Goal: Task Accomplishment & Management: Manage account settings

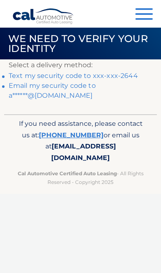
click at [74, 94] on link "Email my security code to a******@[DOMAIN_NAME]" at bounding box center [52, 91] width 87 height 18
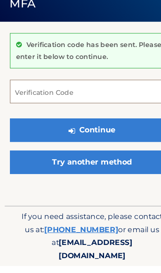
scroll to position [6, 0]
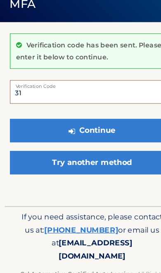
type input "3"
type input "312588"
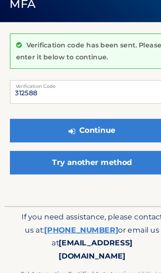
click at [126, 138] on button "Continue" at bounding box center [80, 148] width 143 height 21
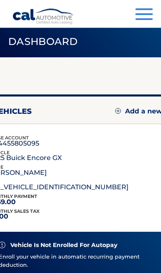
scroll to position [2, 0]
click at [143, 19] on span "button" at bounding box center [143, 19] width 17 height 2
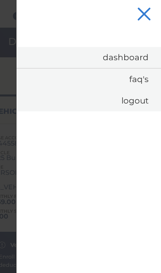
click at [143, 56] on link "Dashboard" at bounding box center [88, 57] width 144 height 21
click at [143, 57] on link "Dashboard" at bounding box center [88, 57] width 144 height 21
click at [138, 61] on link "Dashboard" at bounding box center [88, 57] width 144 height 21
click at [149, 14] on button "Menu" at bounding box center [143, 15] width 17 height 14
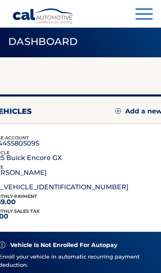
click at [140, 16] on button "Menu" at bounding box center [143, 15] width 17 height 14
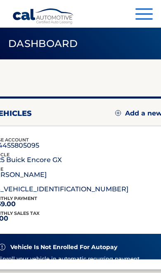
click at [151, 14] on span "button" at bounding box center [143, 14] width 17 height 2
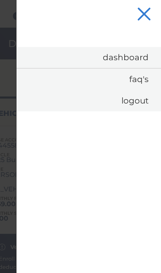
click at [151, 14] on button "Menu" at bounding box center [143, 15] width 17 height 14
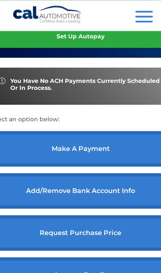
scroll to position [252, 0]
click at [29, 166] on link "make a payment" at bounding box center [80, 148] width 183 height 35
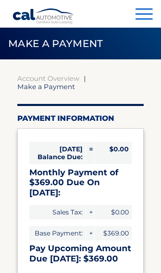
select select "ZjJmMzk0YzktOWE2NC00NGU4LWI2MTYtZjNjYjhkMmUzNWNk"
